Goal: Task Accomplishment & Management: Complete application form

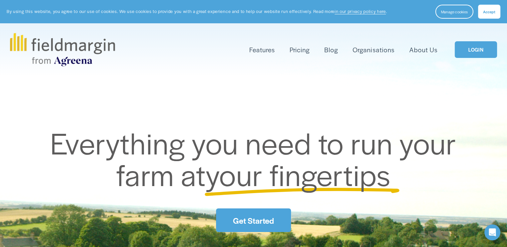
drag, startPoint x: 0, startPoint y: 0, endPoint x: 483, endPoint y: 48, distance: 485.1
click at [483, 48] on link "LOGIN" at bounding box center [476, 49] width 42 height 17
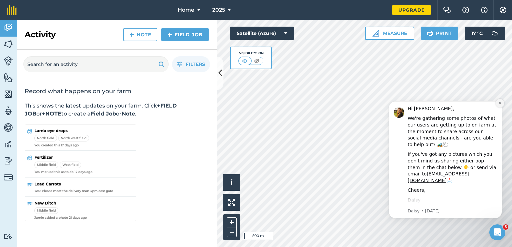
click at [500, 102] on icon "Dismiss notification" at bounding box center [500, 103] width 4 height 4
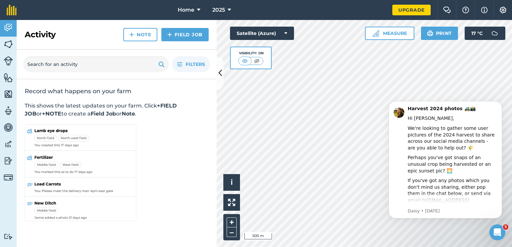
click at [500, 102] on icon "Dismiss notification" at bounding box center [500, 103] width 3 height 3
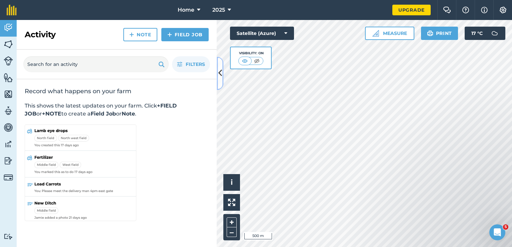
click at [222, 73] on button at bounding box center [220, 73] width 7 height 33
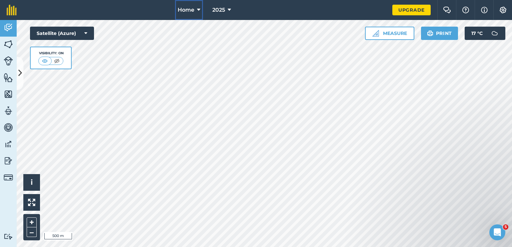
click at [200, 9] on icon at bounding box center [198, 10] width 3 height 8
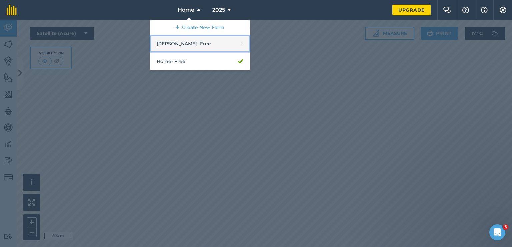
click at [192, 44] on link "Dan - Free" at bounding box center [200, 44] width 100 height 18
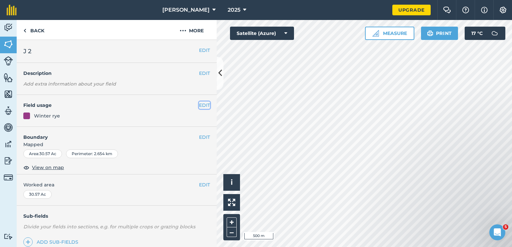
click at [199, 106] on button "EDIT" at bounding box center [204, 105] width 11 height 7
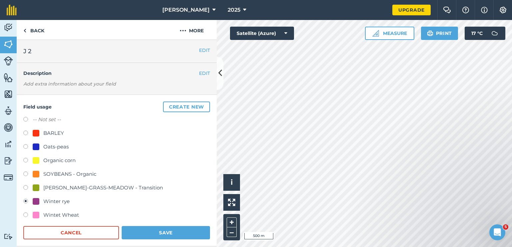
click at [61, 172] on div "SOYBEANS - Organic" at bounding box center [69, 174] width 53 height 8
radio input "true"
radio input "false"
click at [163, 230] on button "Save" at bounding box center [166, 232] width 88 height 13
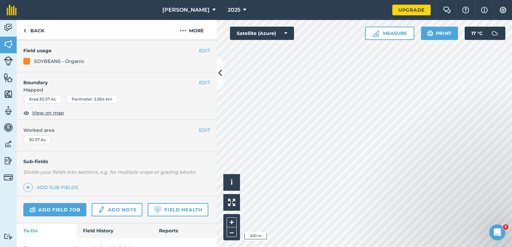
scroll to position [67, 0]
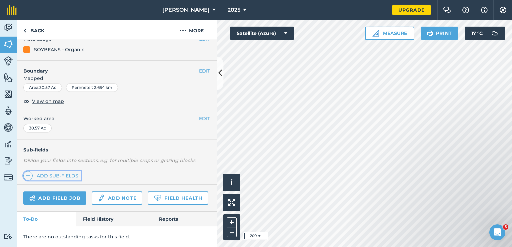
click at [60, 174] on link "Add sub-fields" at bounding box center [52, 175] width 58 height 9
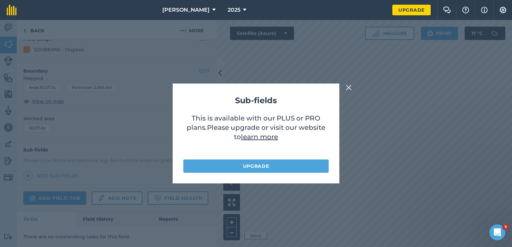
click at [349, 86] on img at bounding box center [349, 88] width 6 height 8
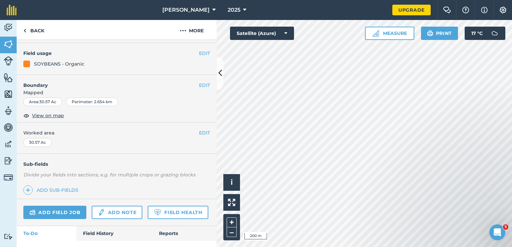
scroll to position [17, 0]
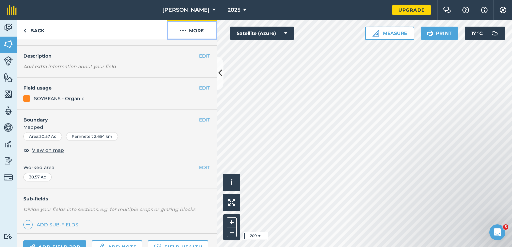
click at [197, 30] on button "More" at bounding box center [192, 30] width 50 height 20
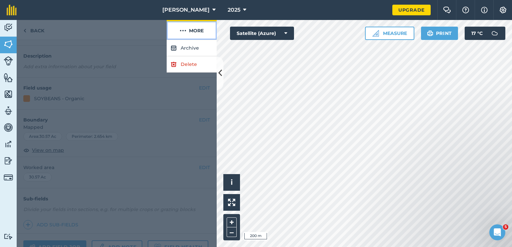
click at [197, 30] on button "More" at bounding box center [192, 30] width 50 height 20
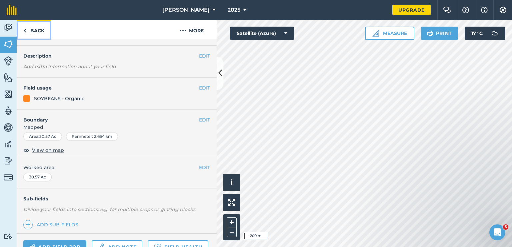
click at [37, 29] on link "Back" at bounding box center [34, 30] width 34 height 20
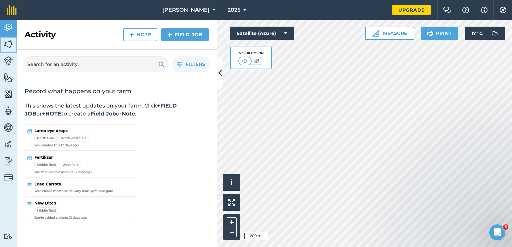
click at [9, 43] on img at bounding box center [8, 44] width 9 height 10
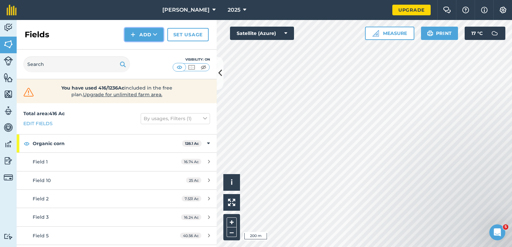
click at [154, 35] on icon at bounding box center [155, 34] width 4 height 7
click at [147, 50] on link "Draw" at bounding box center [144, 49] width 37 height 15
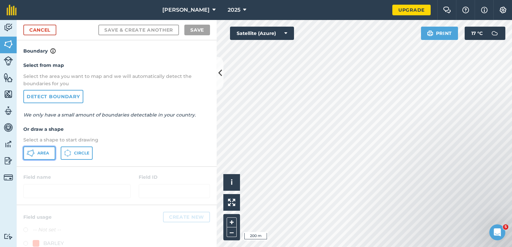
click at [41, 154] on span "Area" at bounding box center [43, 153] width 12 height 5
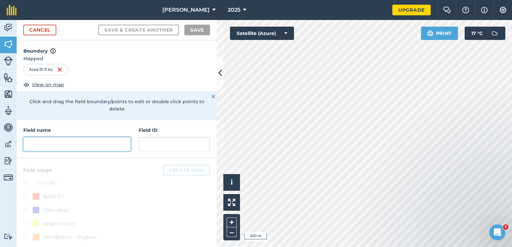
click at [43, 141] on input "text" at bounding box center [76, 144] width 107 height 14
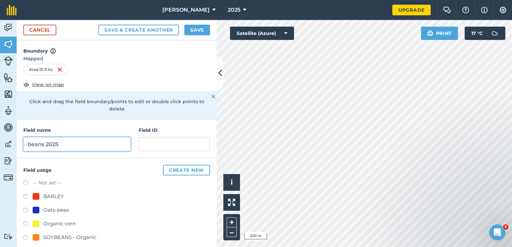
type input "beans 2025"
click at [60, 238] on div "SOYBEANS - Organic" at bounding box center [69, 238] width 53 height 8
radio input "true"
click at [199, 33] on button "Save" at bounding box center [197, 30] width 26 height 11
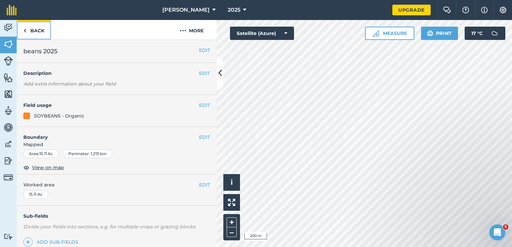
click at [39, 30] on link "Back" at bounding box center [34, 30] width 34 height 20
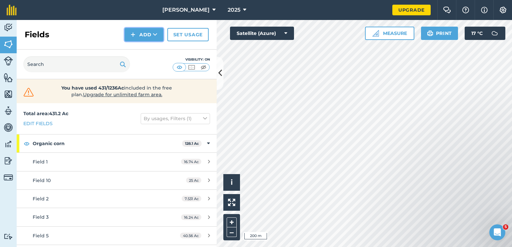
click at [141, 38] on button "Add" at bounding box center [144, 34] width 39 height 13
click at [139, 50] on link "Draw" at bounding box center [144, 49] width 37 height 15
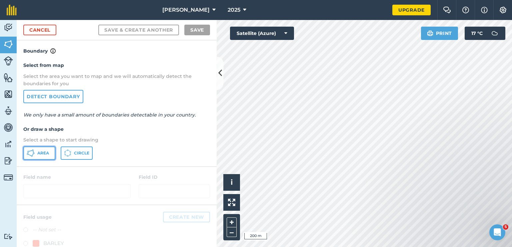
click at [44, 156] on button "Area" at bounding box center [39, 153] width 32 height 13
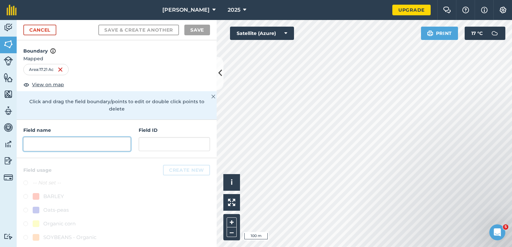
click at [55, 144] on input "text" at bounding box center [76, 144] width 107 height 14
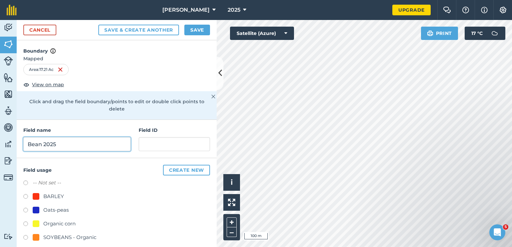
type input "Bean 2025"
click at [64, 237] on div "SOYBEANS - Organic" at bounding box center [69, 238] width 53 height 8
radio input "true"
click at [200, 31] on button "Save" at bounding box center [197, 30] width 26 height 11
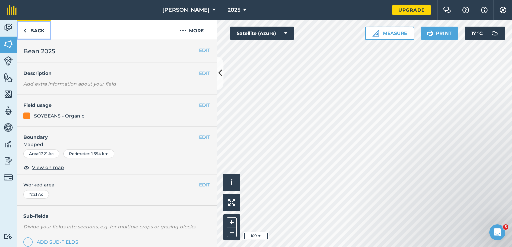
click at [31, 31] on link "Back" at bounding box center [34, 30] width 34 height 20
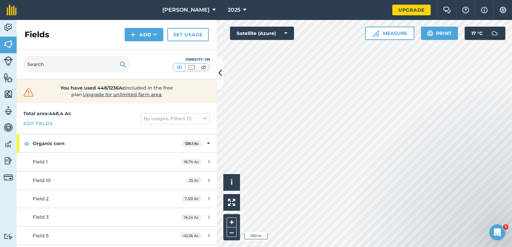
click at [437, 247] on html "Dan 2025 Upgrade Farm Chat Help Info Settings Map printing is not available on …" at bounding box center [256, 123] width 512 height 247
click at [154, 35] on icon at bounding box center [155, 34] width 4 height 7
click at [148, 50] on link "Draw" at bounding box center [144, 49] width 37 height 15
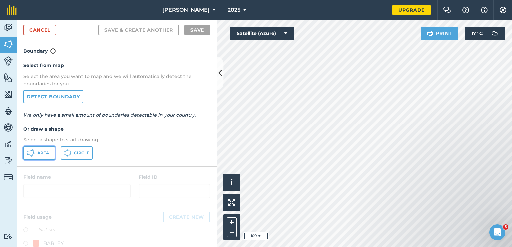
click at [44, 151] on span "Area" at bounding box center [43, 153] width 12 height 5
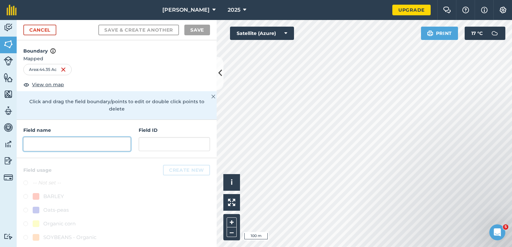
click at [61, 143] on input "text" at bounding box center [76, 144] width 107 height 14
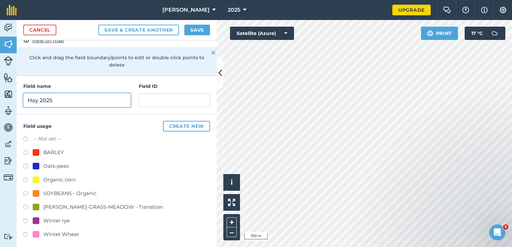
scroll to position [47, 0]
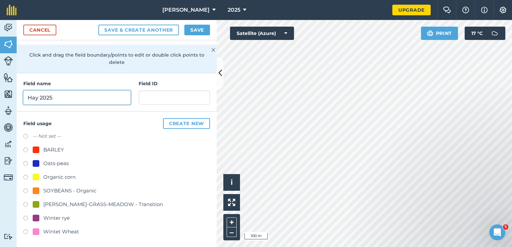
type input "Hay 2025"
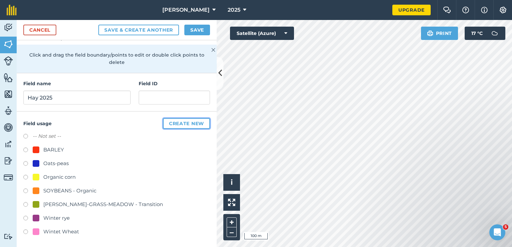
click at [180, 125] on button "Create new" at bounding box center [186, 123] width 47 height 11
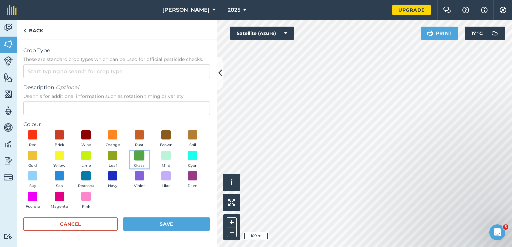
click at [137, 155] on span at bounding box center [139, 155] width 10 height 10
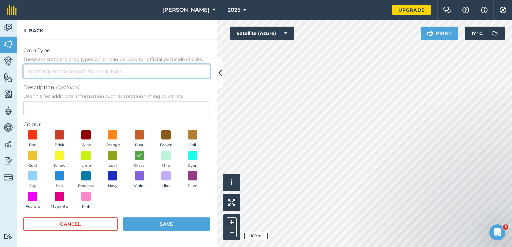
click at [85, 71] on input "Crop Type These are standard crop types which can be used for official pesticid…" at bounding box center [116, 71] width 187 height 14
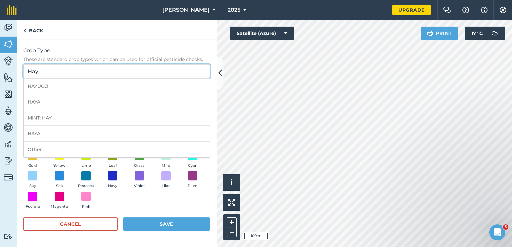
click at [87, 71] on input "Hay" at bounding box center [116, 71] width 187 height 14
click at [214, 71] on div "Crop Type These are standard crop types which can be used for official pesticid…" at bounding box center [117, 142] width 200 height 205
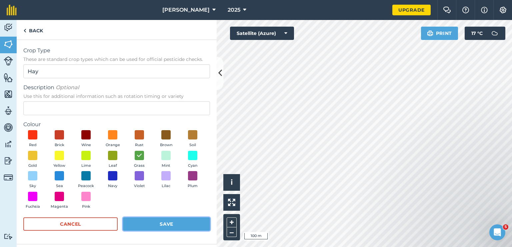
click at [174, 225] on button "Save" at bounding box center [166, 224] width 87 height 13
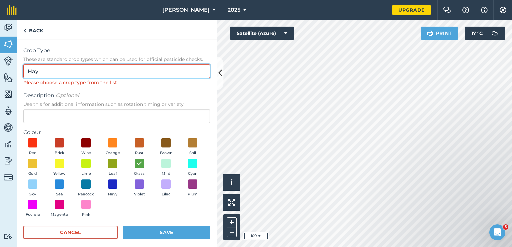
click at [92, 71] on input "Hay" at bounding box center [116, 71] width 187 height 14
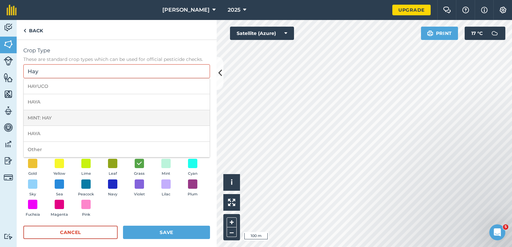
click at [59, 118] on li "MINT: HAY" at bounding box center [117, 118] width 186 height 16
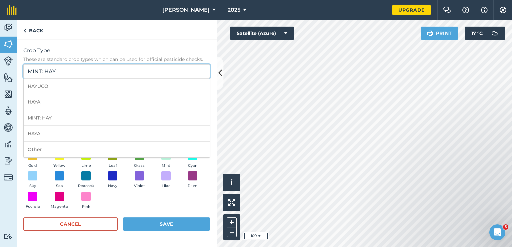
drag, startPoint x: 45, startPoint y: 70, endPoint x: 24, endPoint y: 71, distance: 21.4
click at [24, 71] on input "MINT: HAY" at bounding box center [116, 71] width 187 height 14
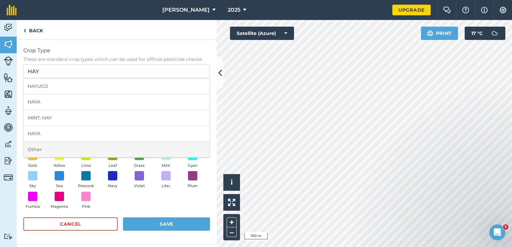
click at [45, 150] on li "Other" at bounding box center [117, 150] width 186 height 16
type input "Other"
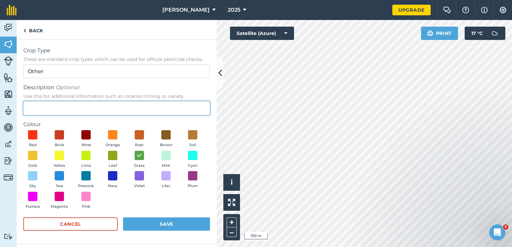
click at [54, 110] on input "Description Optional Use this for additional information such as rotation timin…" at bounding box center [116, 108] width 187 height 14
type input "Hay"
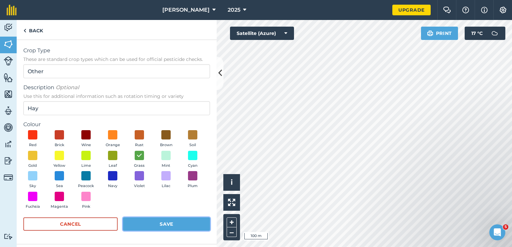
click at [177, 221] on button "Save" at bounding box center [166, 224] width 87 height 13
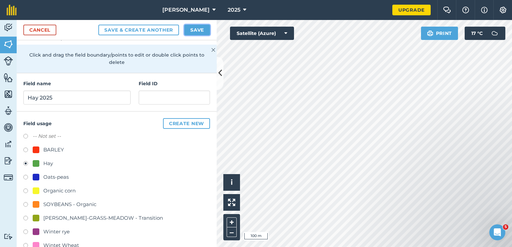
click at [194, 29] on button "Save" at bounding box center [197, 30] width 26 height 11
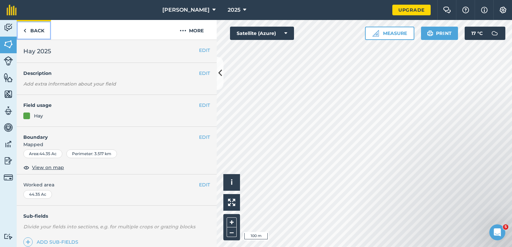
click at [38, 30] on link "Back" at bounding box center [34, 30] width 34 height 20
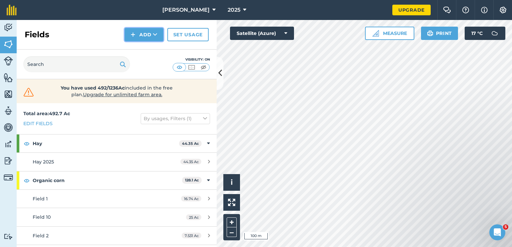
click at [152, 32] on button "Add" at bounding box center [144, 34] width 39 height 13
click at [151, 49] on link "Draw" at bounding box center [144, 49] width 37 height 15
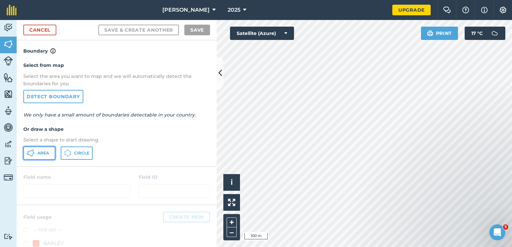
click at [41, 153] on span "Area" at bounding box center [43, 153] width 12 height 5
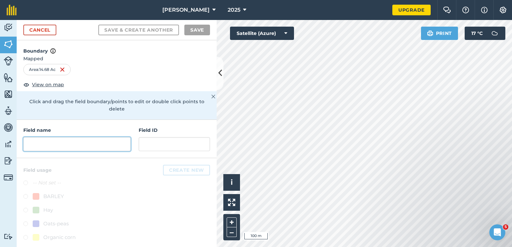
click at [94, 146] on input "text" at bounding box center [76, 144] width 107 height 14
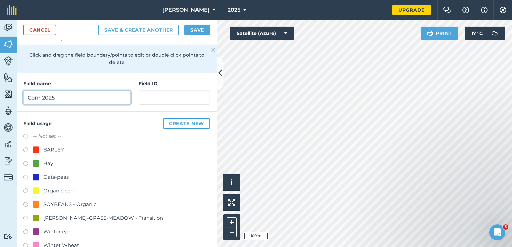
scroll to position [60, 0]
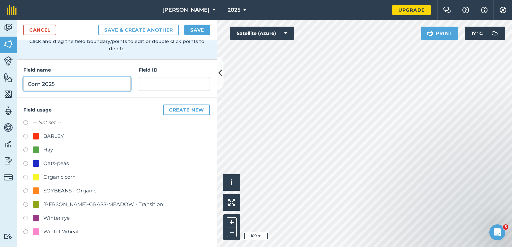
type input "Corn 2025"
click at [56, 177] on div "Organic corn" at bounding box center [59, 177] width 32 height 8
radio input "true"
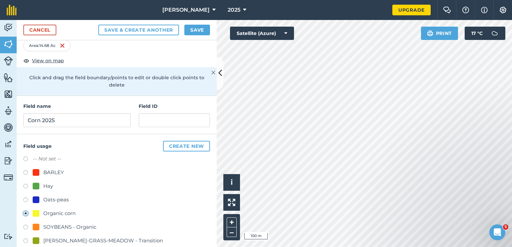
scroll to position [0, 0]
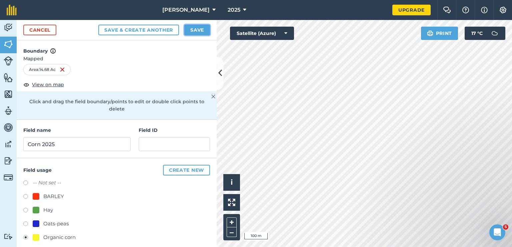
click at [194, 31] on button "Save" at bounding box center [197, 30] width 26 height 11
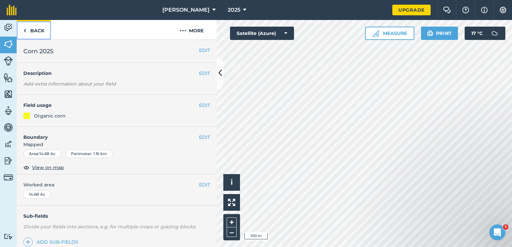
click at [36, 31] on link "Back" at bounding box center [34, 30] width 34 height 20
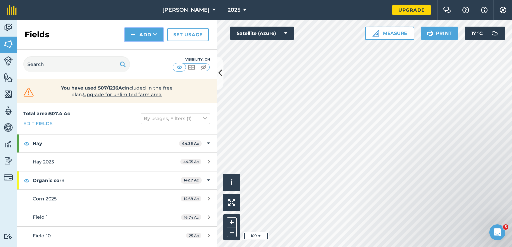
click at [155, 33] on icon at bounding box center [155, 34] width 4 height 7
click at [143, 50] on link "Draw" at bounding box center [144, 49] width 37 height 15
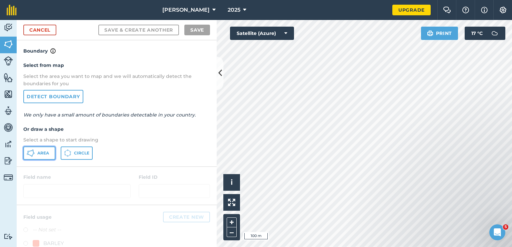
click at [37, 151] on span "Area" at bounding box center [43, 153] width 12 height 5
click at [289, 19] on nav "Dan 2025" at bounding box center [207, 10] width 369 height 20
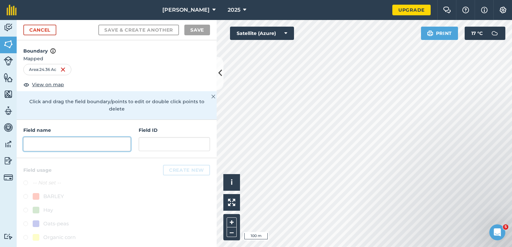
click at [80, 145] on input "text" at bounding box center [76, 144] width 107 height 14
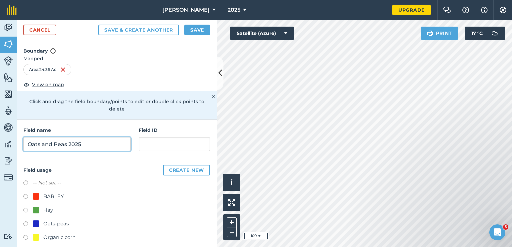
type input "Oats and Peas 2025"
click at [49, 221] on div "Oats-peas" at bounding box center [55, 224] width 25 height 8
radio input "true"
click at [197, 31] on button "Save" at bounding box center [197, 30] width 26 height 11
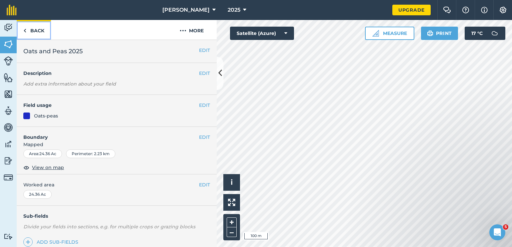
click at [36, 31] on link "Back" at bounding box center [34, 30] width 34 height 20
